Goal: Find specific page/section: Find specific page/section

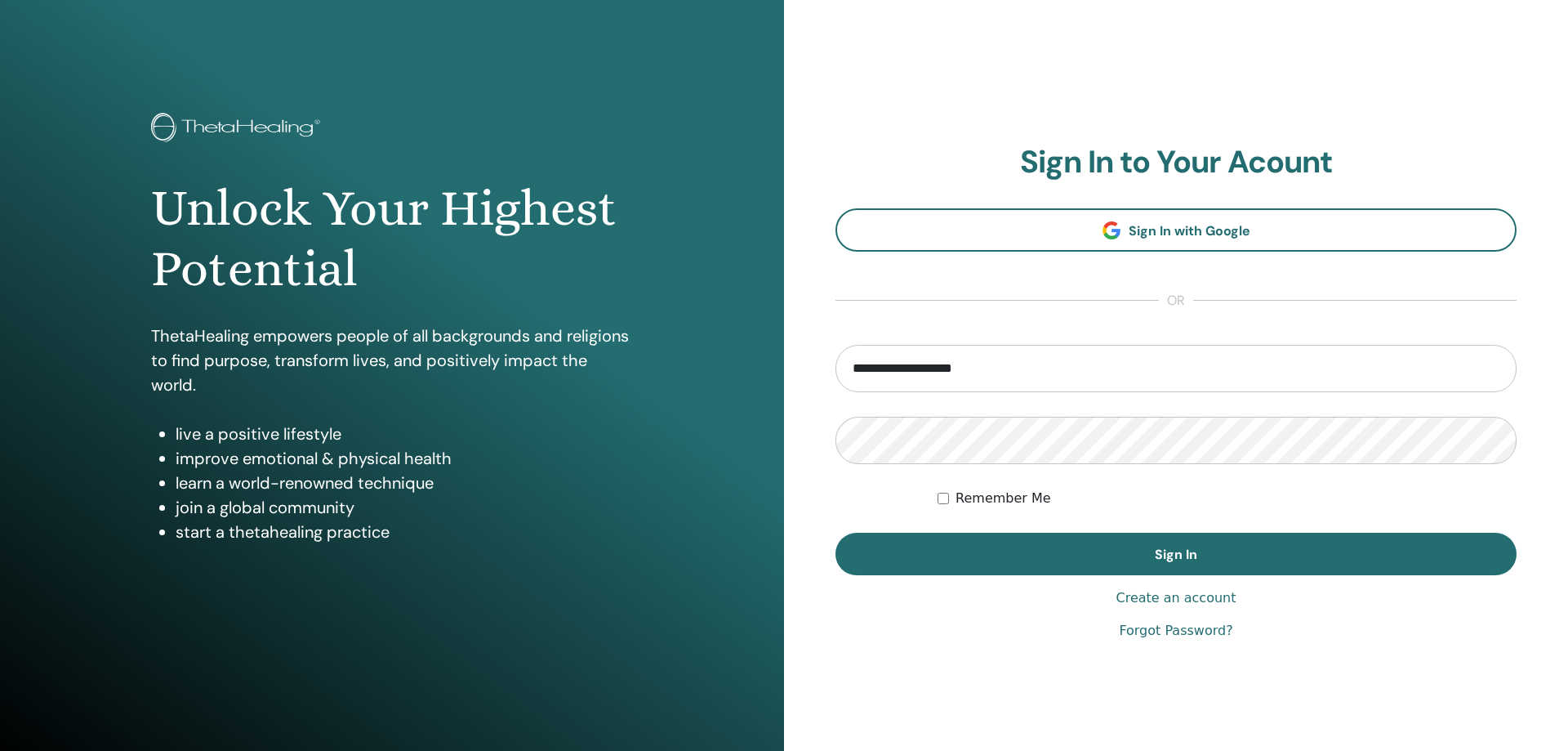
type input "**********"
click at [836, 533] on button "Sign In" at bounding box center [1176, 553] width 681 height 42
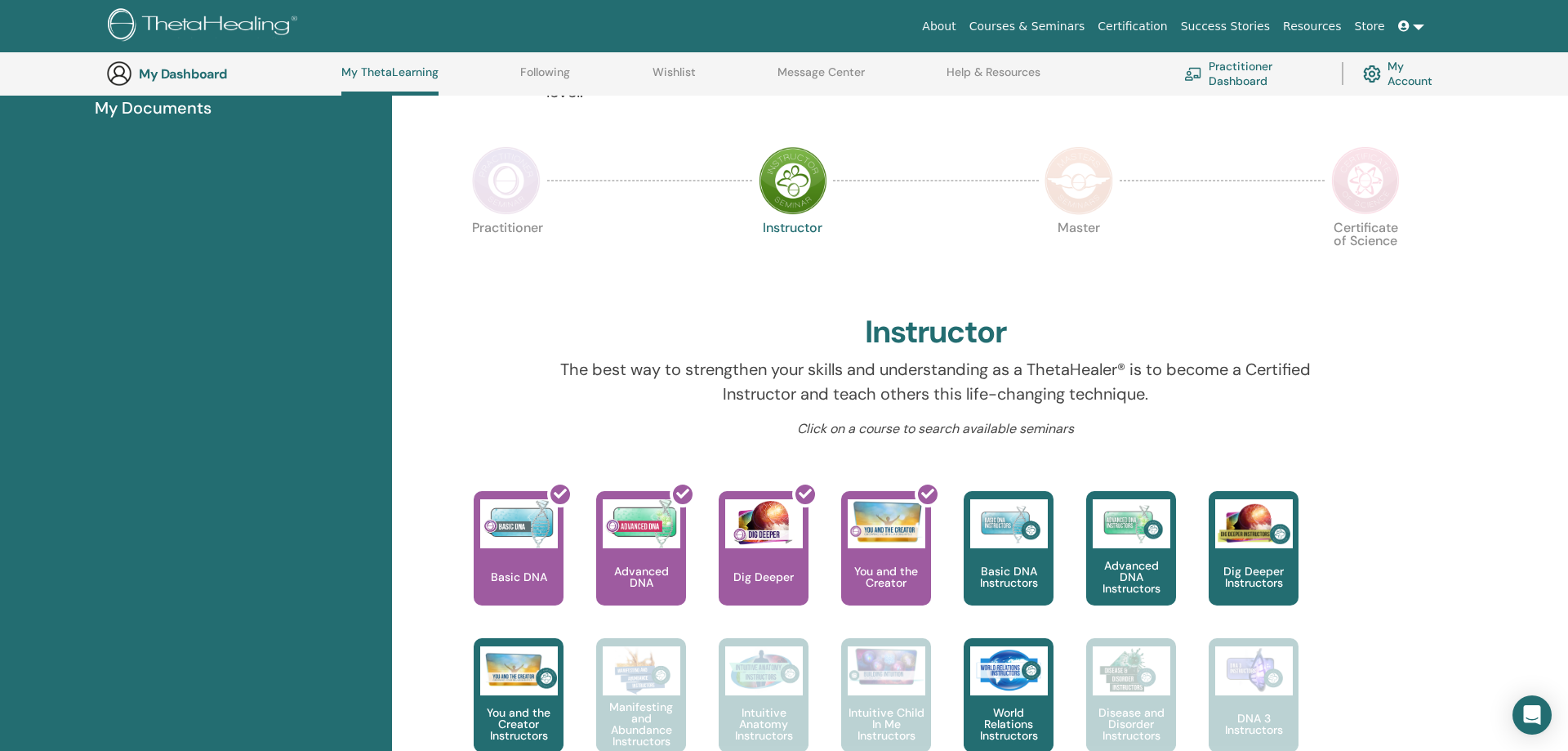
scroll to position [209, 0]
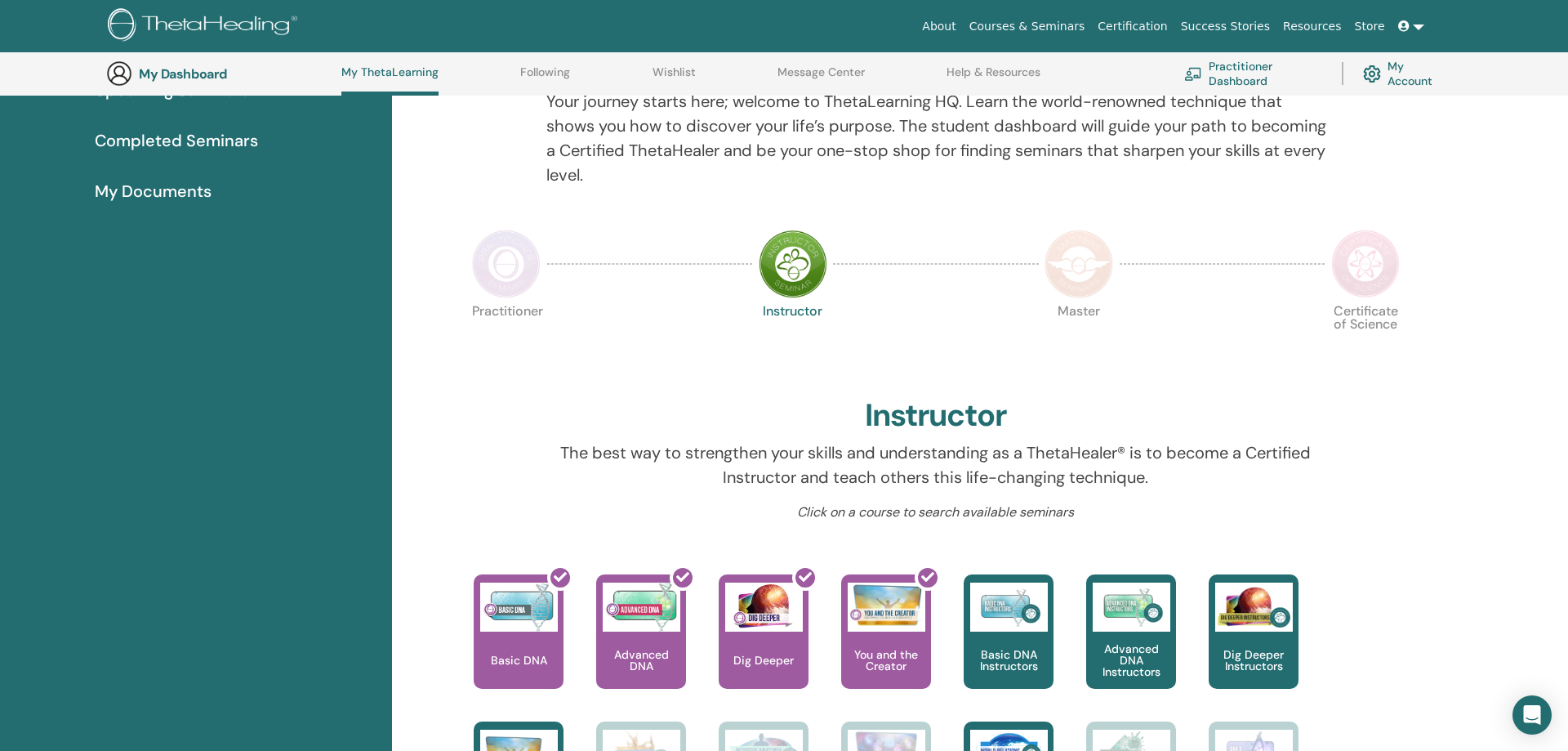
click at [493, 262] on img at bounding box center [506, 264] width 69 height 69
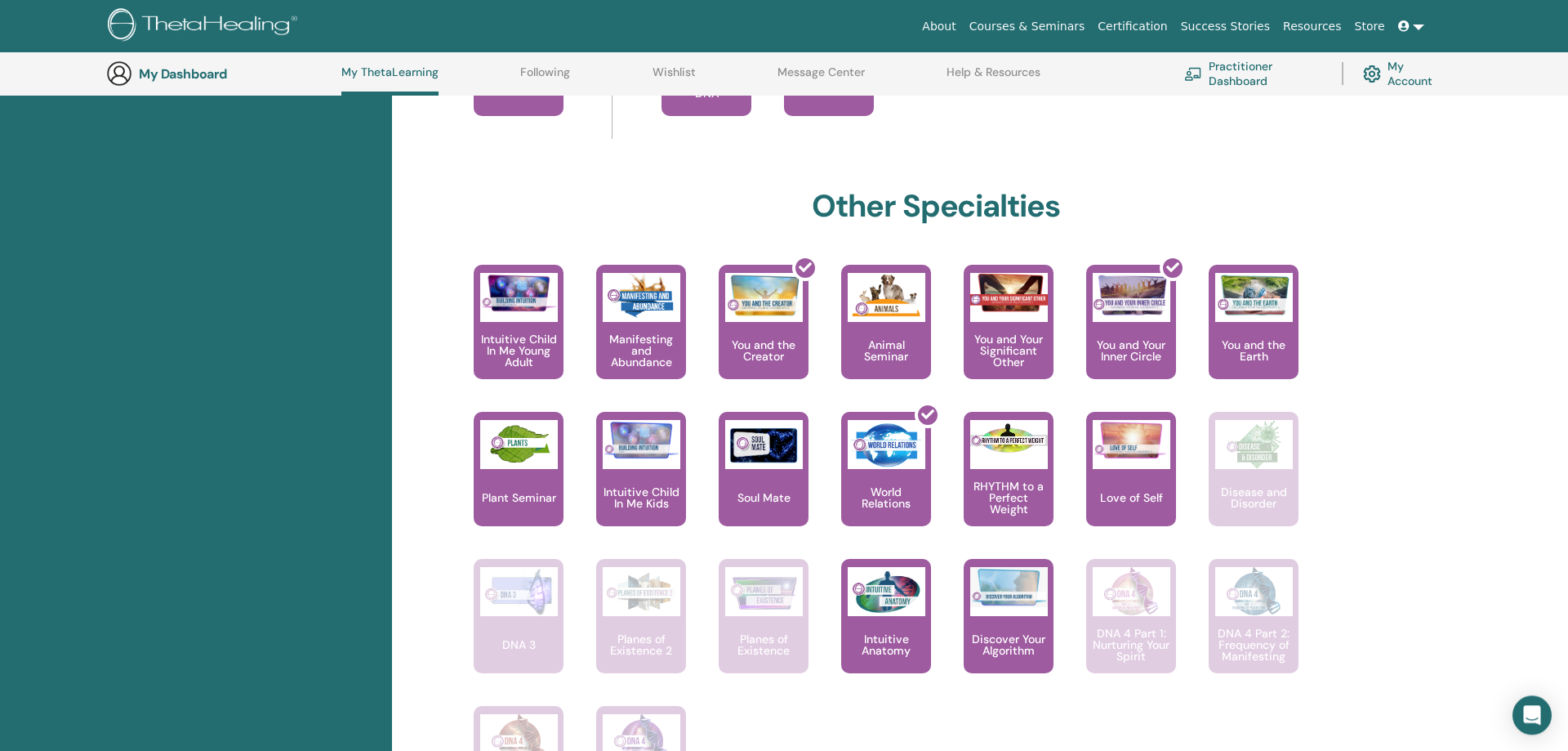
scroll to position [876, 0]
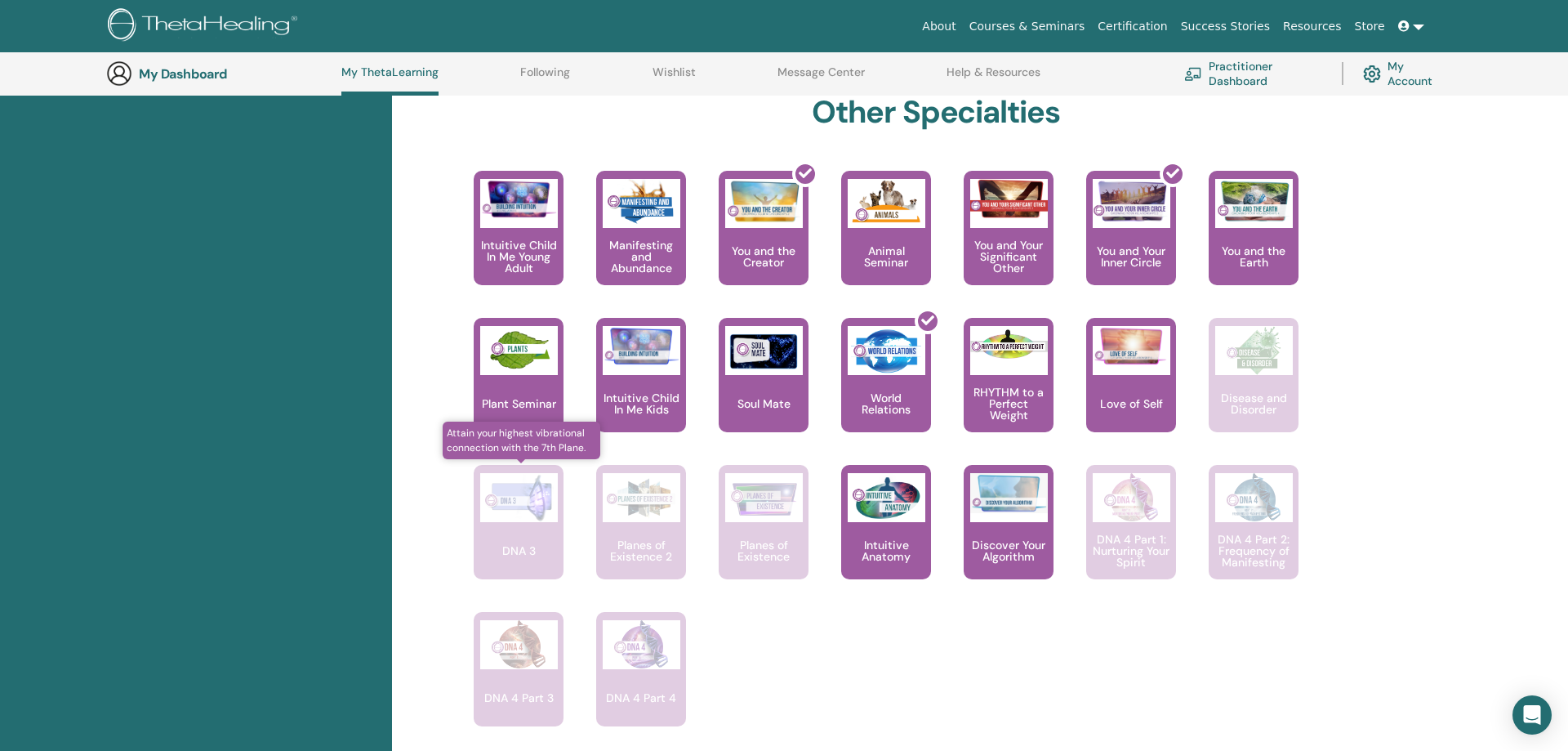
click at [519, 552] on p "DNA 3" at bounding box center [519, 551] width 46 height 12
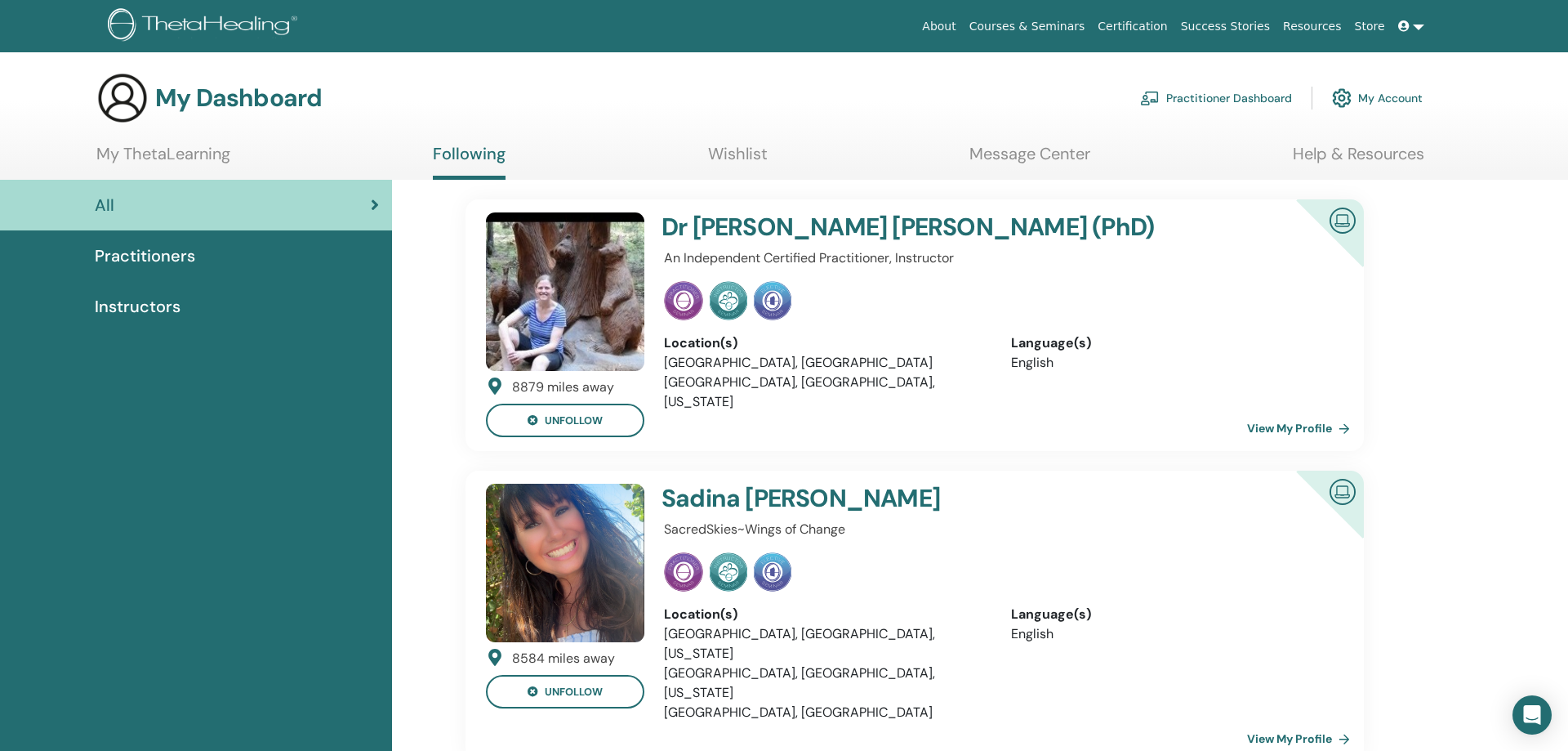
click at [1165, 19] on link "Certification" at bounding box center [1132, 26] width 83 height 31
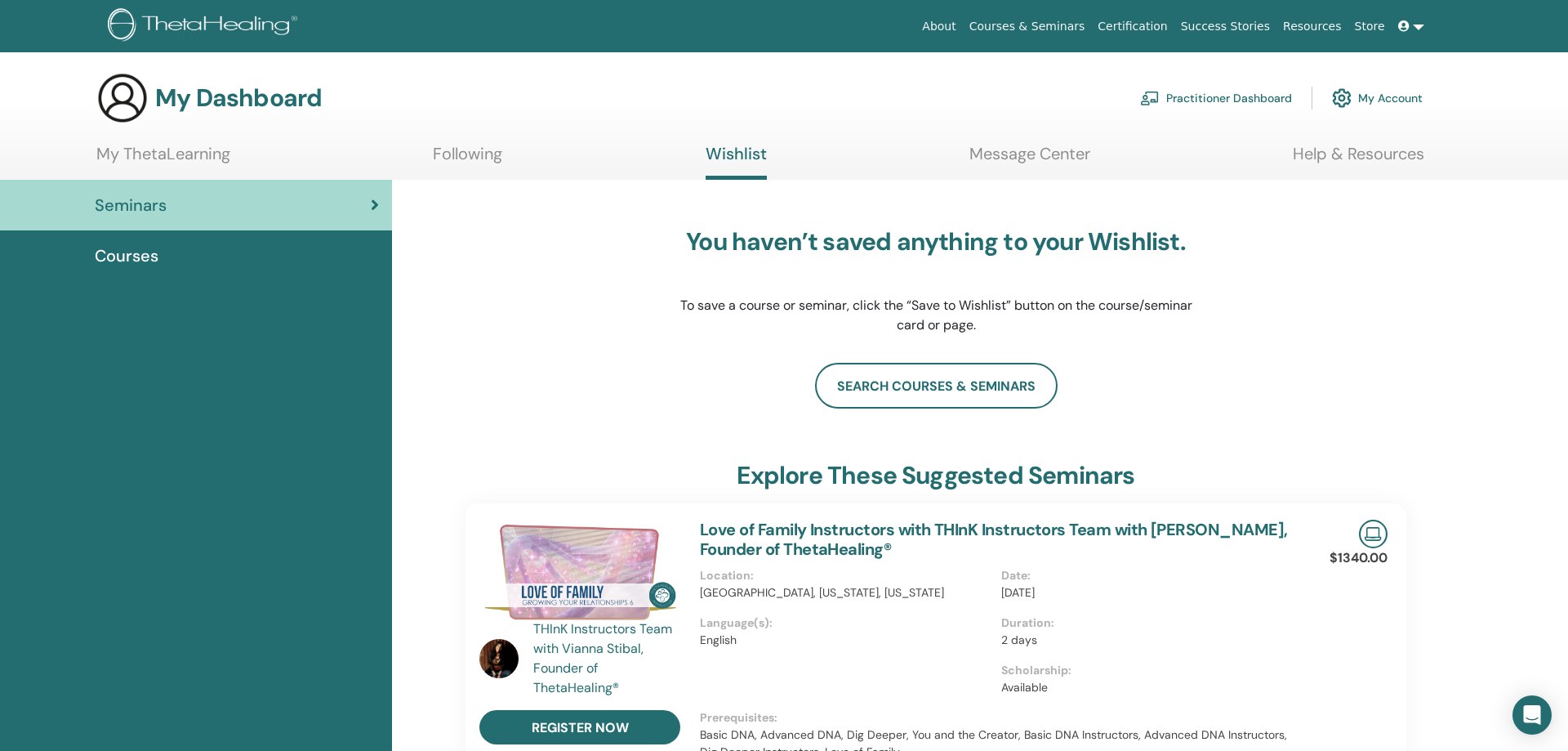
click at [1170, 94] on link "Practitioner Dashboard" at bounding box center [1216, 98] width 152 height 36
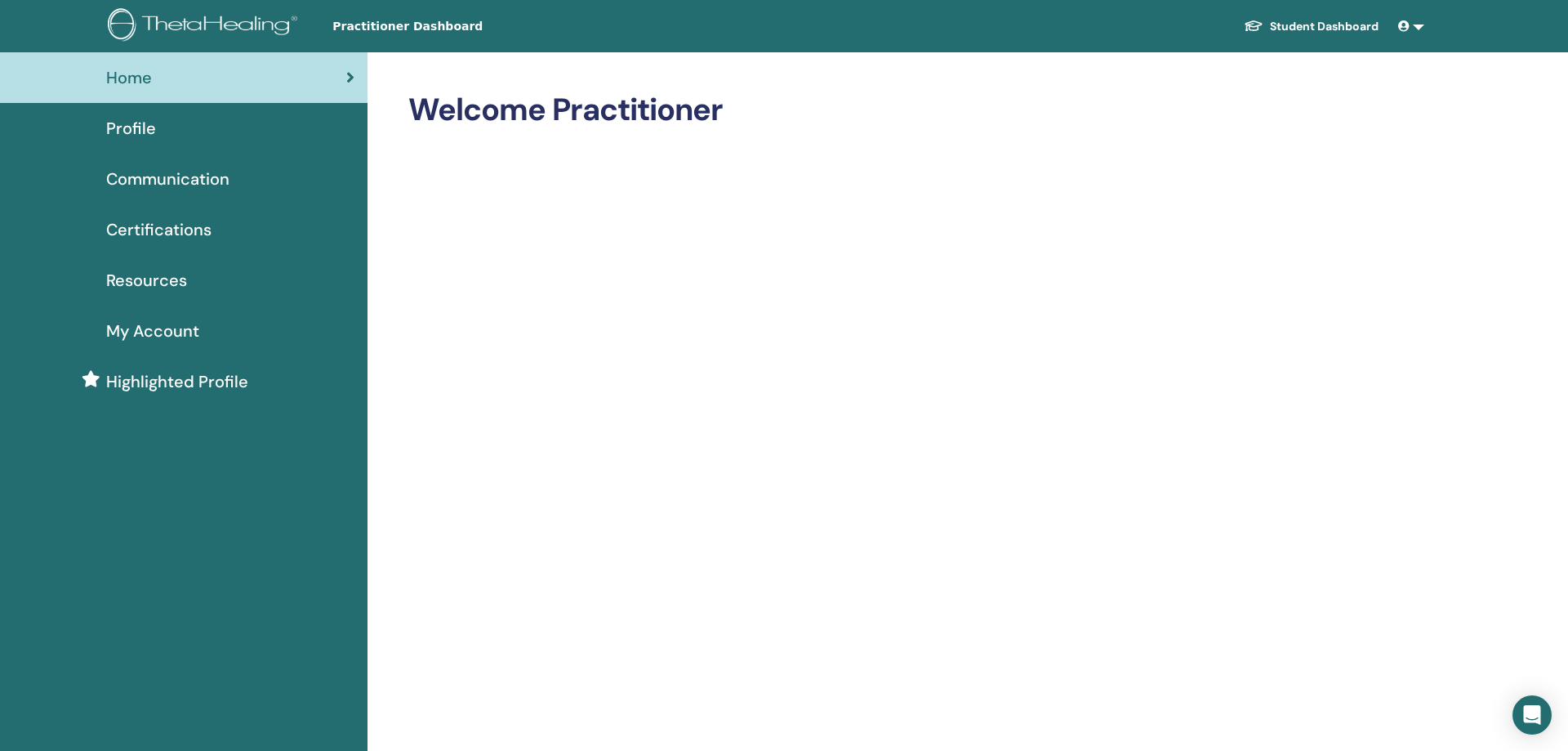
click at [159, 151] on link "Profile" at bounding box center [183, 127] width 368 height 50
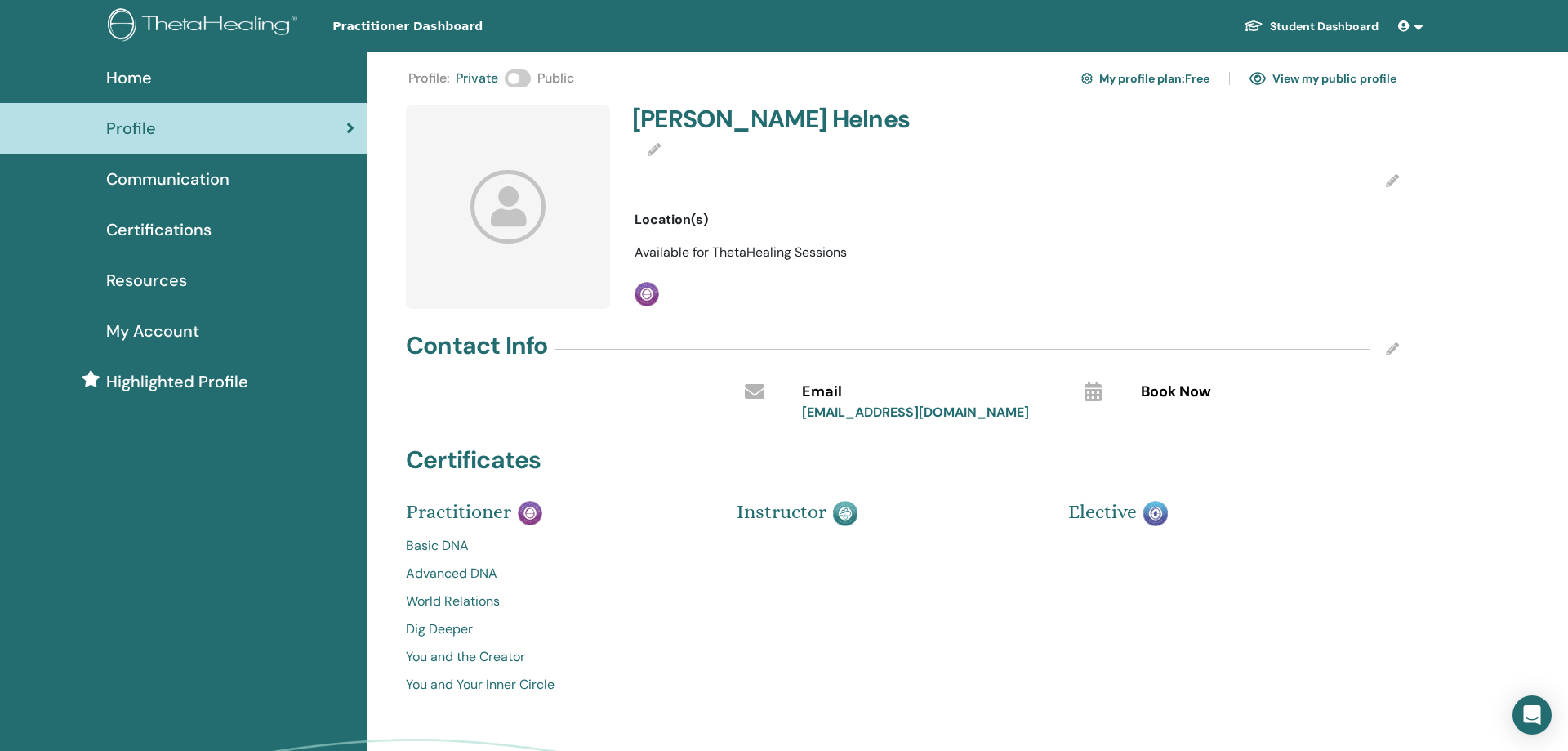
click at [189, 224] on span "Certifications" at bounding box center [158, 230] width 105 height 25
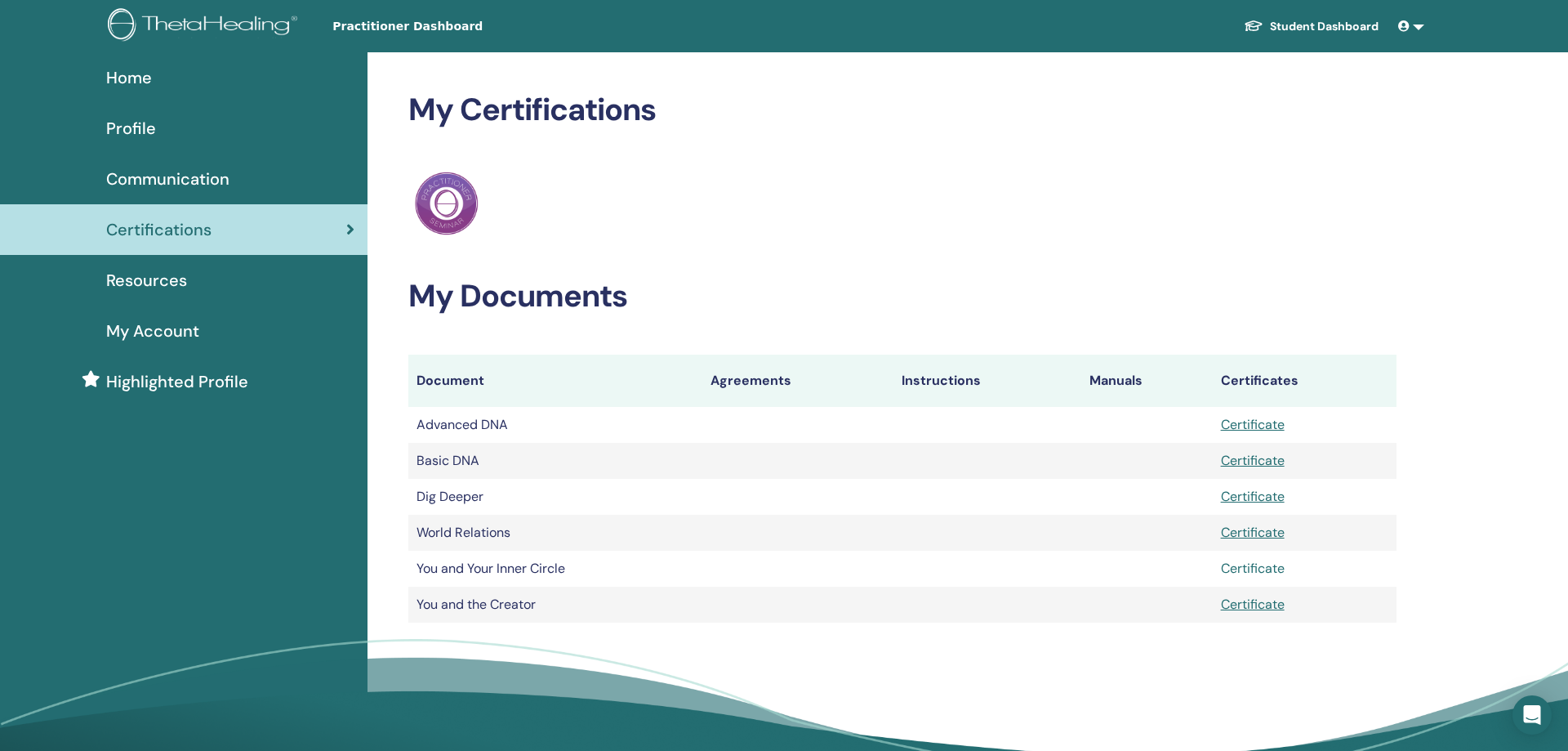
click at [1246, 573] on link "Certificate" at bounding box center [1252, 568] width 64 height 17
